Goal: Navigation & Orientation: Understand site structure

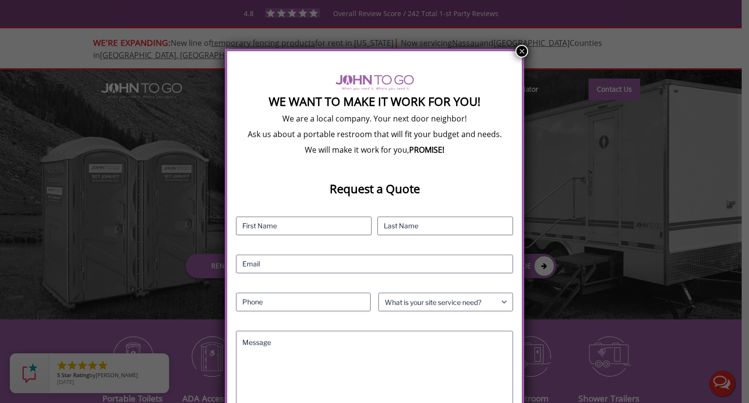
click at [521, 50] on button "×" at bounding box center [521, 51] width 13 height 13
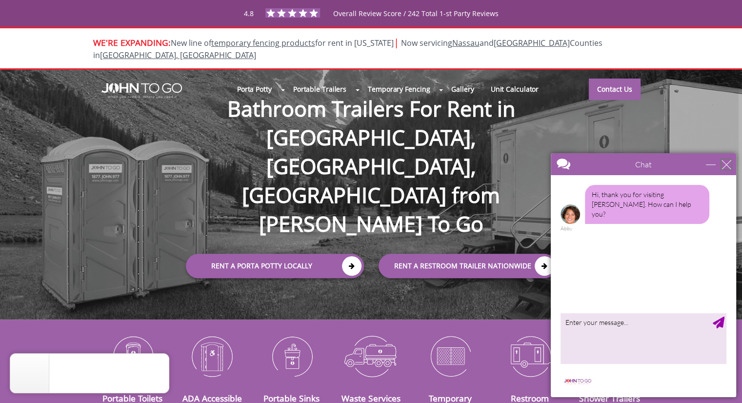
click at [723, 164] on div "close" at bounding box center [726, 164] width 10 height 10
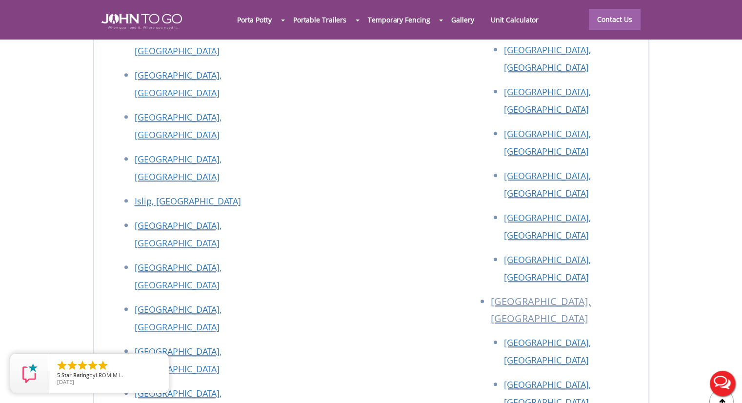
scroll to position [4385, 0]
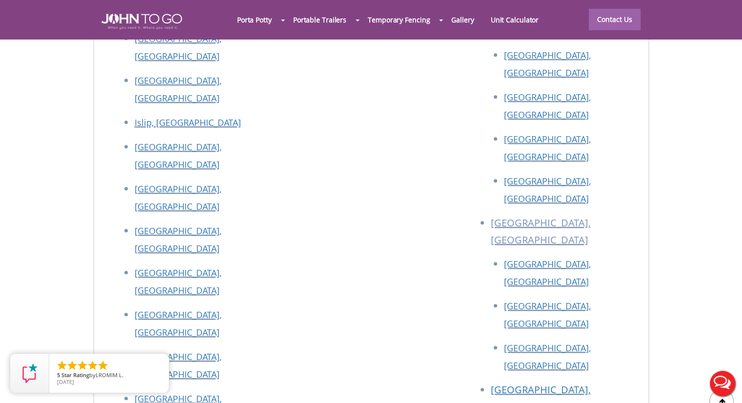
click at [112, 315] on div at bounding box center [371, 201] width 742 height 403
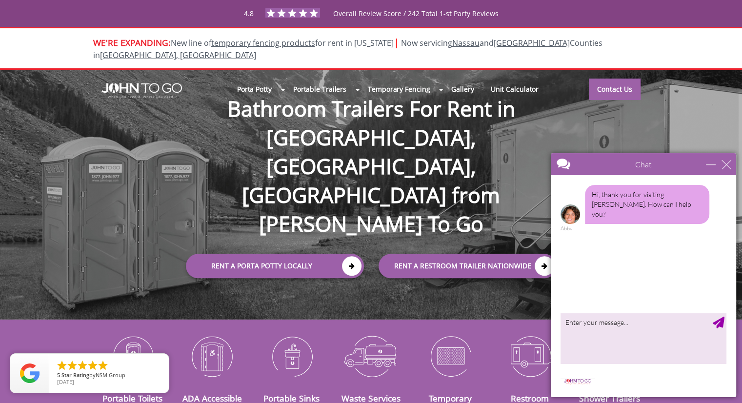
click at [733, 158] on div "Chat" at bounding box center [643, 164] width 185 height 22
click at [725, 165] on div "close" at bounding box center [726, 164] width 10 height 10
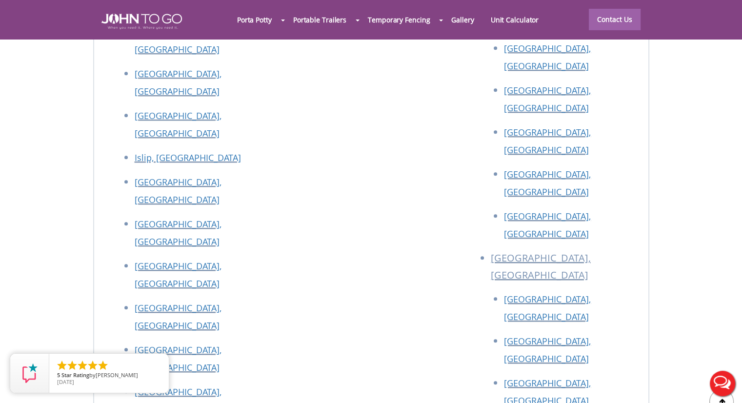
scroll to position [4311, 0]
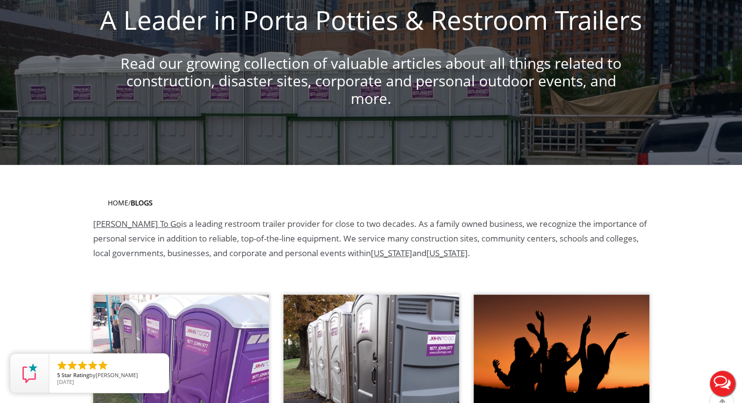
scroll to position [263, 0]
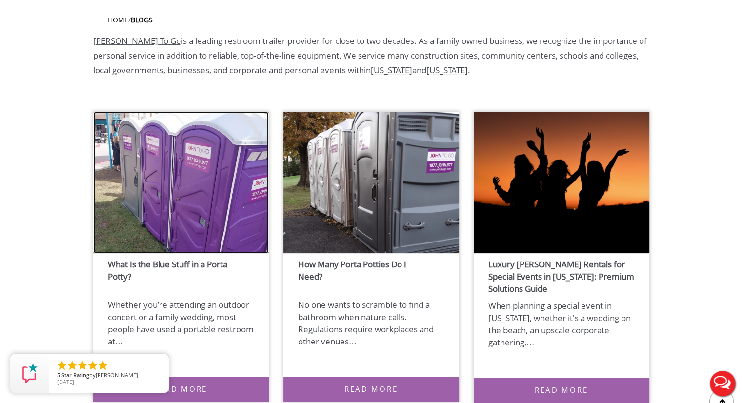
click at [146, 211] on img at bounding box center [181, 182] width 176 height 141
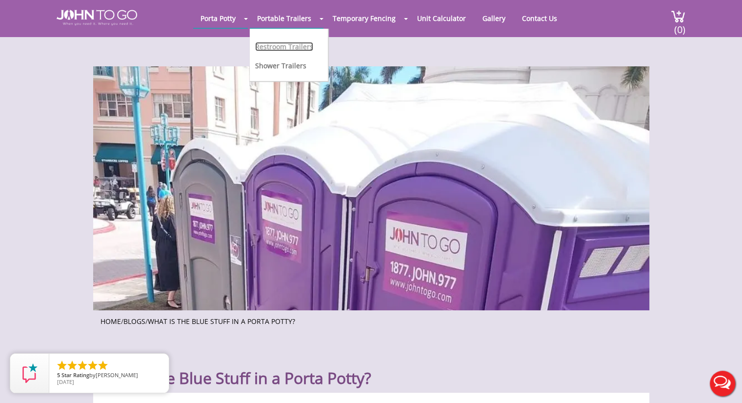
click at [279, 43] on link "Restroom Trailers" at bounding box center [284, 46] width 58 height 9
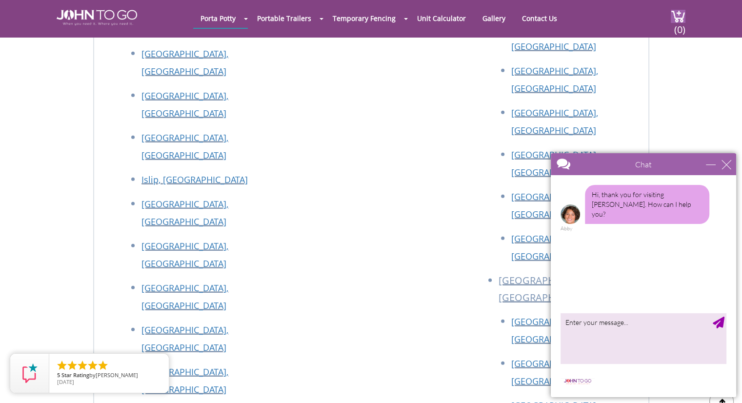
scroll to position [2452, 0]
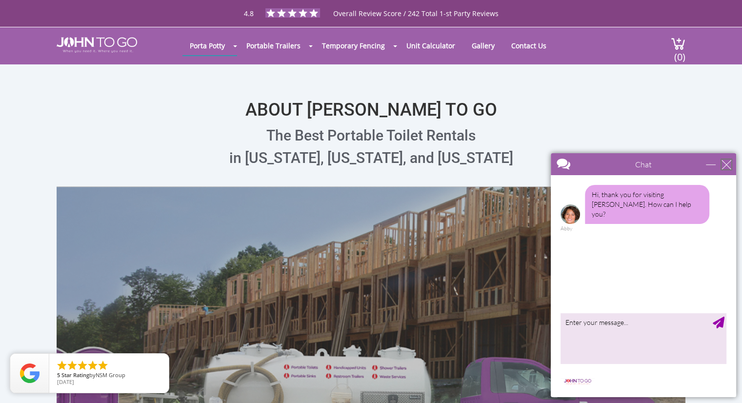
click at [724, 161] on div "close" at bounding box center [726, 164] width 10 height 10
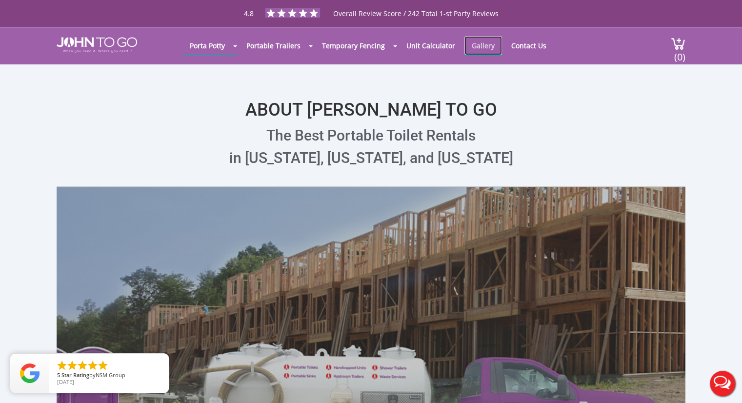
click at [469, 46] on link "Gallery" at bounding box center [483, 45] width 38 height 19
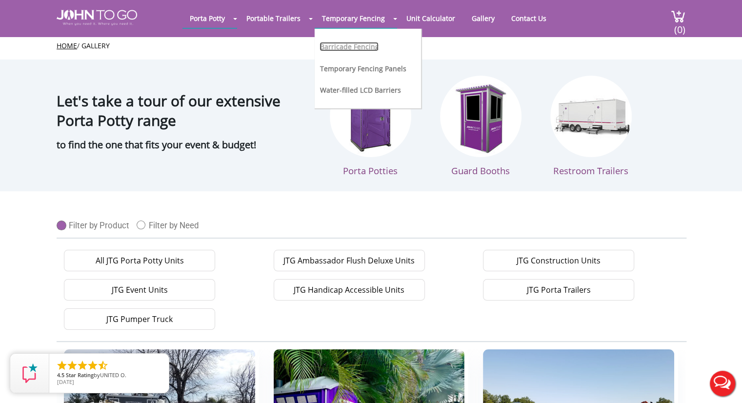
click at [363, 44] on link "Barricade Fencing" at bounding box center [348, 46] width 59 height 9
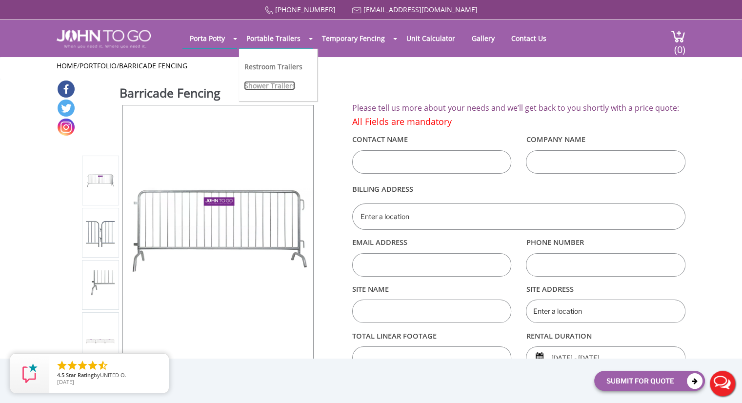
click at [281, 90] on link "Shower Trailers" at bounding box center [269, 85] width 51 height 9
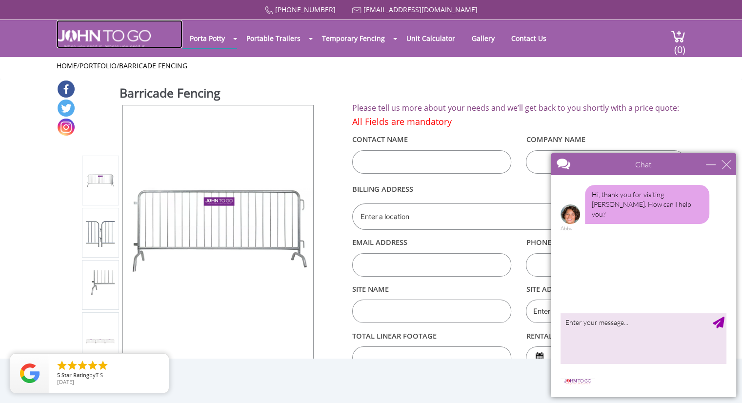
click at [136, 38] on img at bounding box center [104, 39] width 94 height 19
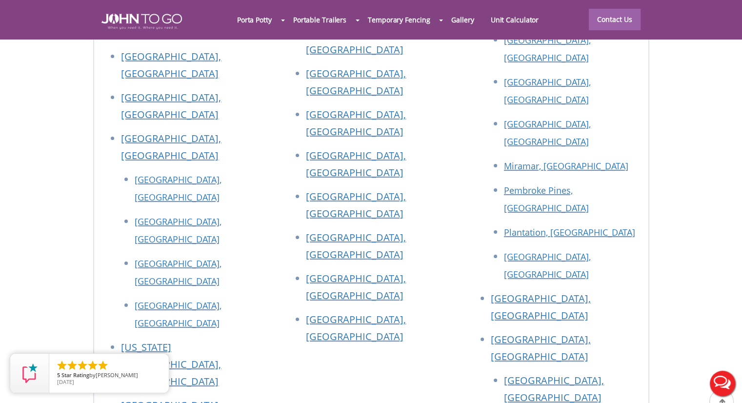
scroll to position [4385, 0]
